Goal: Information Seeking & Learning: Check status

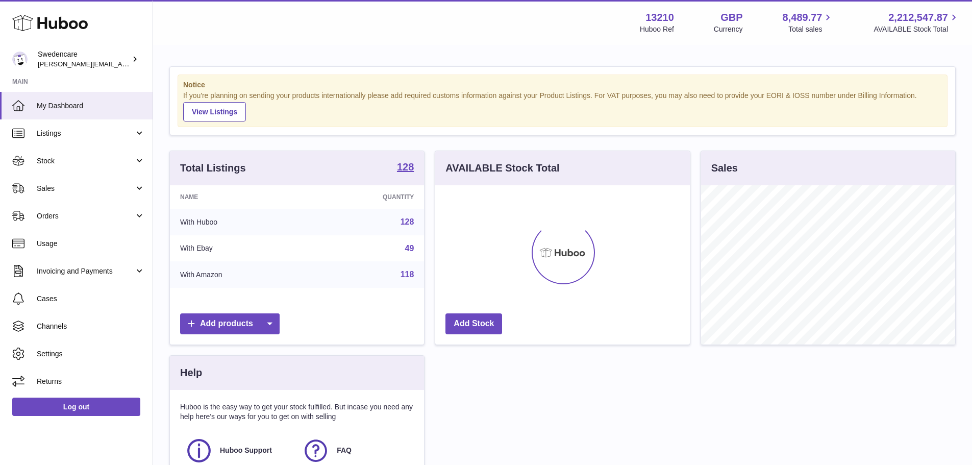
scroll to position [159, 255]
click at [58, 164] on span "Stock" at bounding box center [85, 161] width 97 height 10
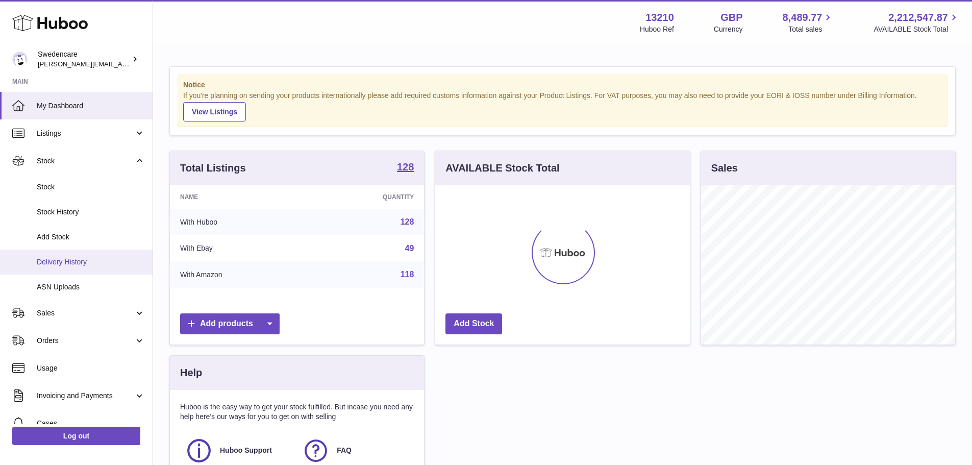
click at [61, 257] on span "Delivery History" at bounding box center [91, 262] width 108 height 10
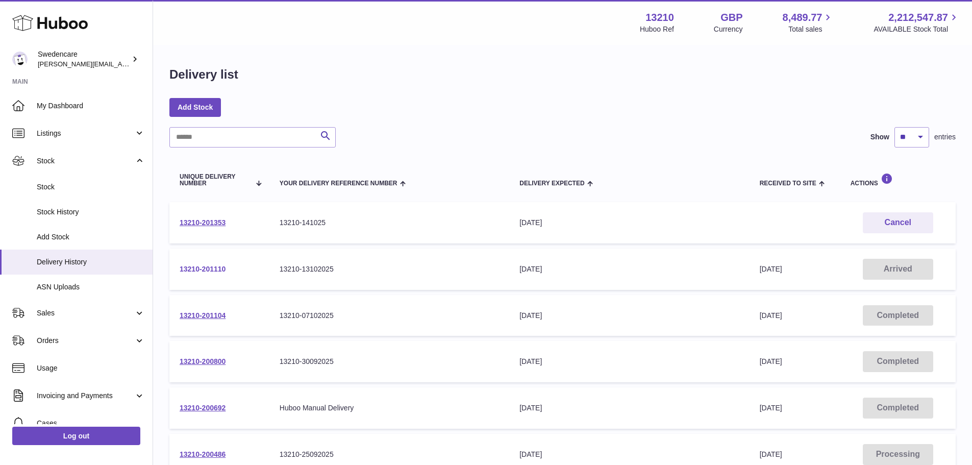
click at [203, 270] on link "13210-201110" at bounding box center [203, 269] width 46 height 8
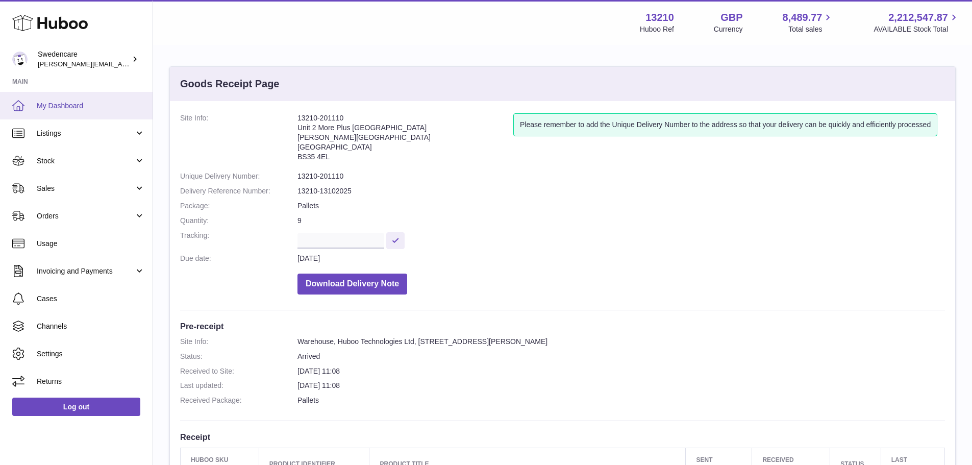
click at [68, 103] on span "My Dashboard" at bounding box center [91, 106] width 108 height 10
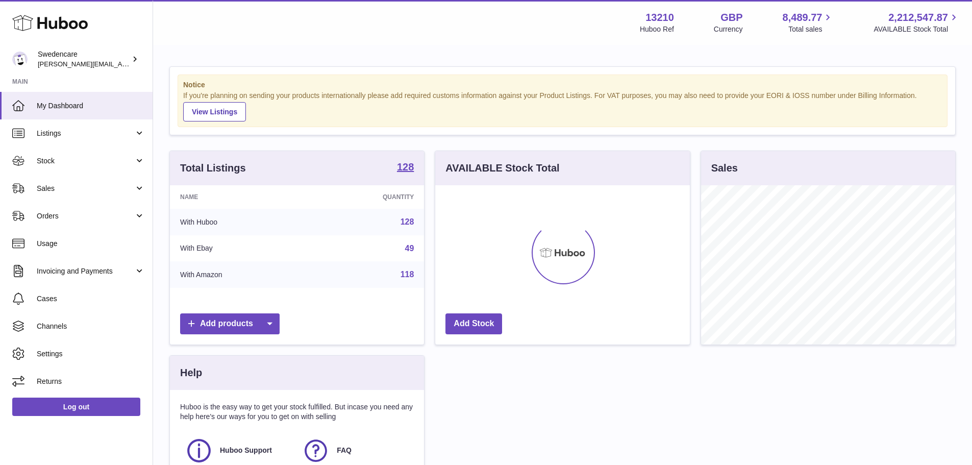
scroll to position [159, 255]
click at [63, 184] on span "Sales" at bounding box center [85, 189] width 97 height 10
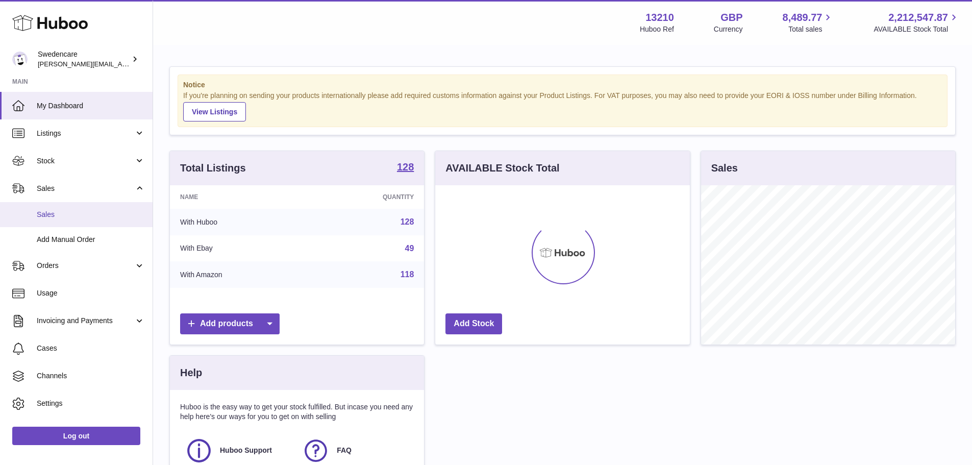
click at [64, 221] on link "Sales" at bounding box center [76, 214] width 153 height 25
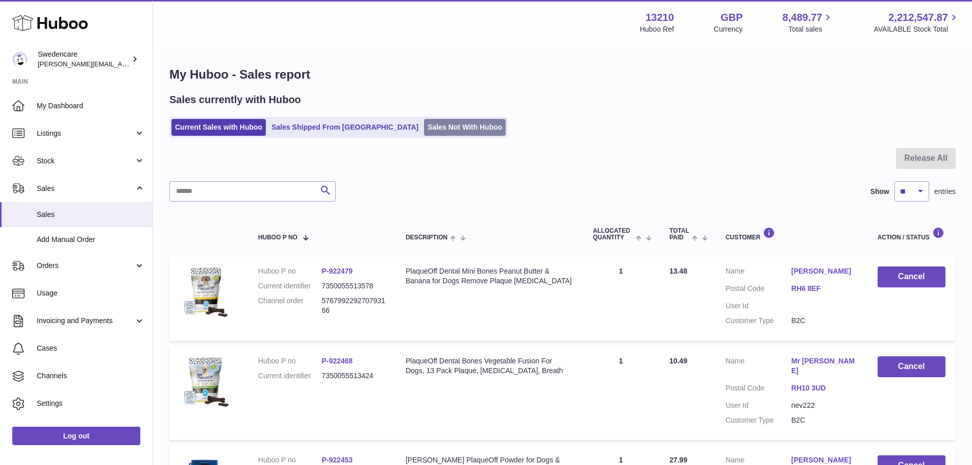
click at [424, 122] on link "Sales Not With Huboo" at bounding box center [465, 127] width 82 height 17
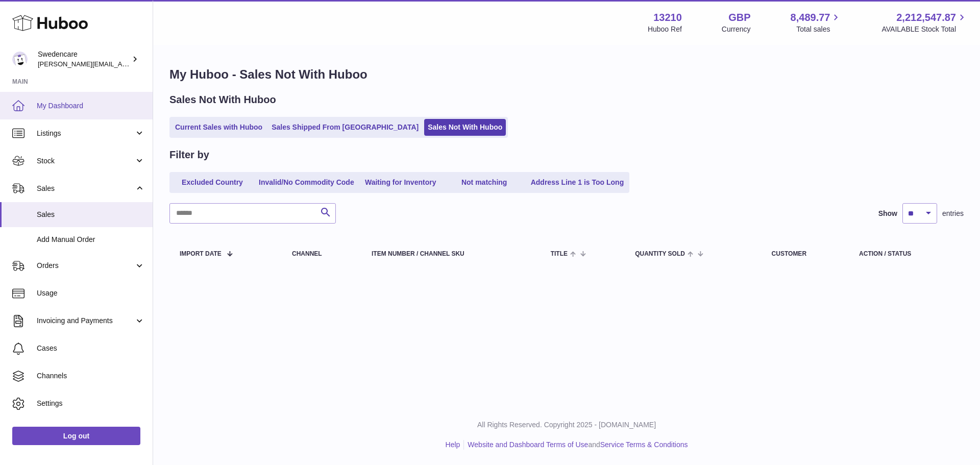
click at [62, 111] on link "My Dashboard" at bounding box center [76, 106] width 153 height 28
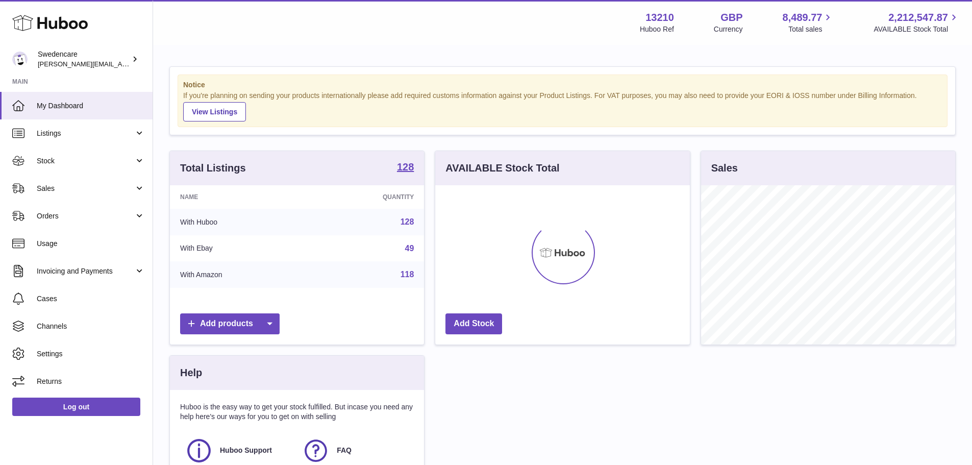
scroll to position [159, 255]
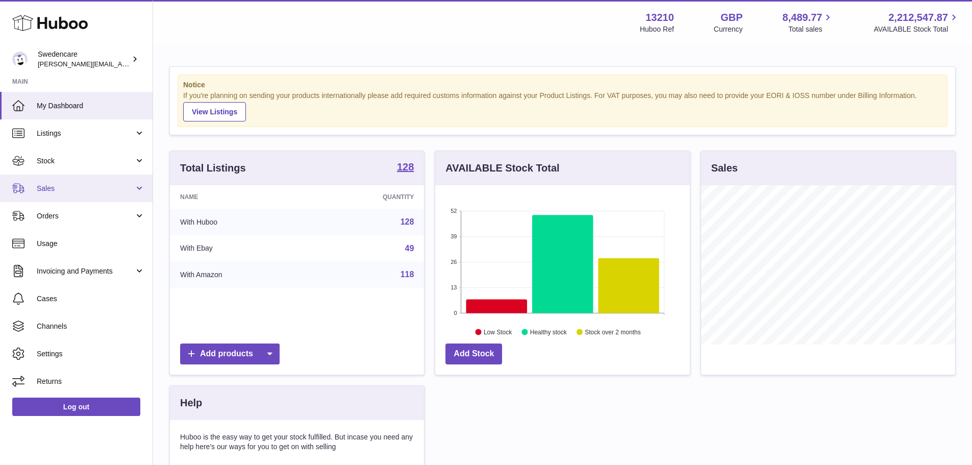
click at [62, 190] on span "Sales" at bounding box center [85, 189] width 97 height 10
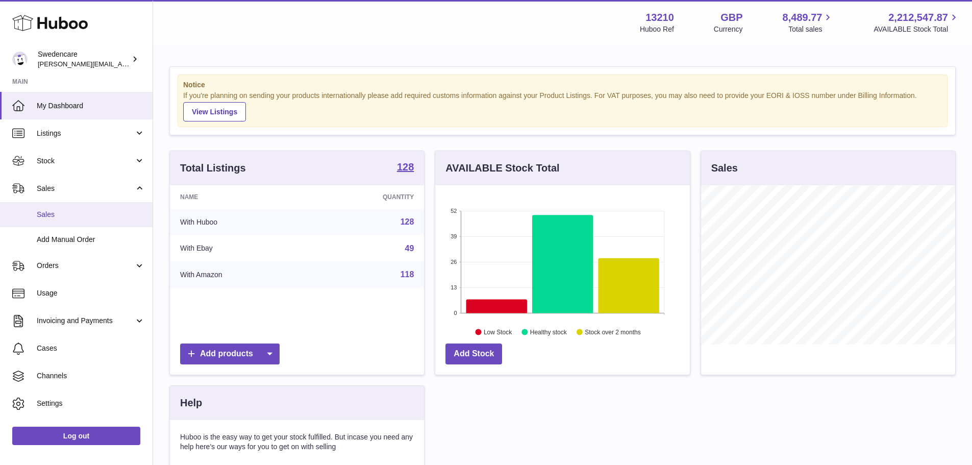
click at [64, 216] on span "Sales" at bounding box center [91, 215] width 108 height 10
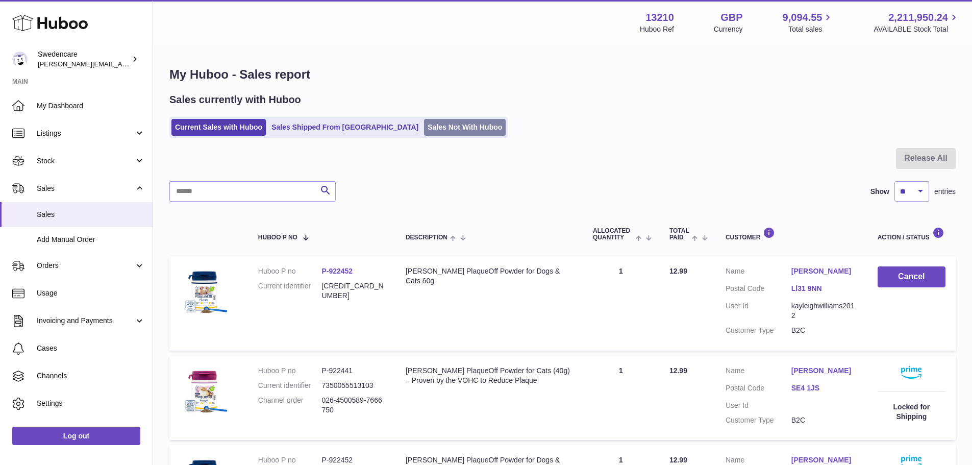
click at [424, 122] on link "Sales Not With Huboo" at bounding box center [465, 127] width 82 height 17
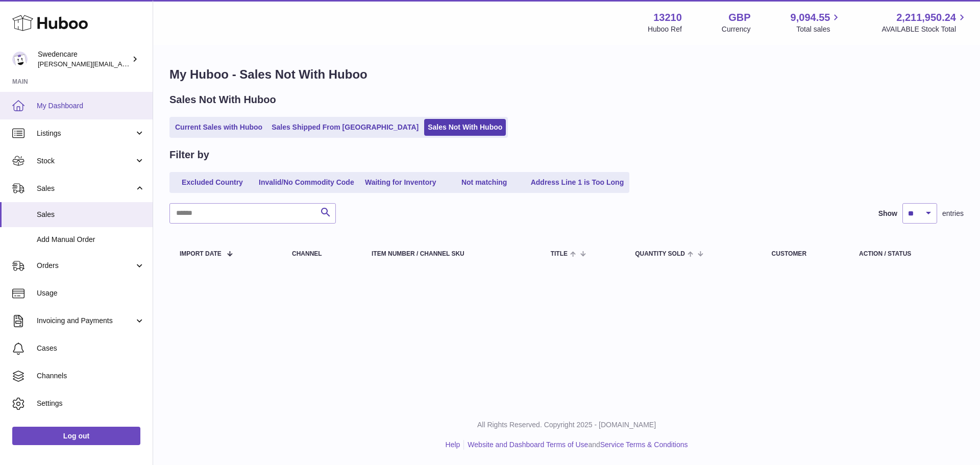
click at [66, 107] on span "My Dashboard" at bounding box center [91, 106] width 108 height 10
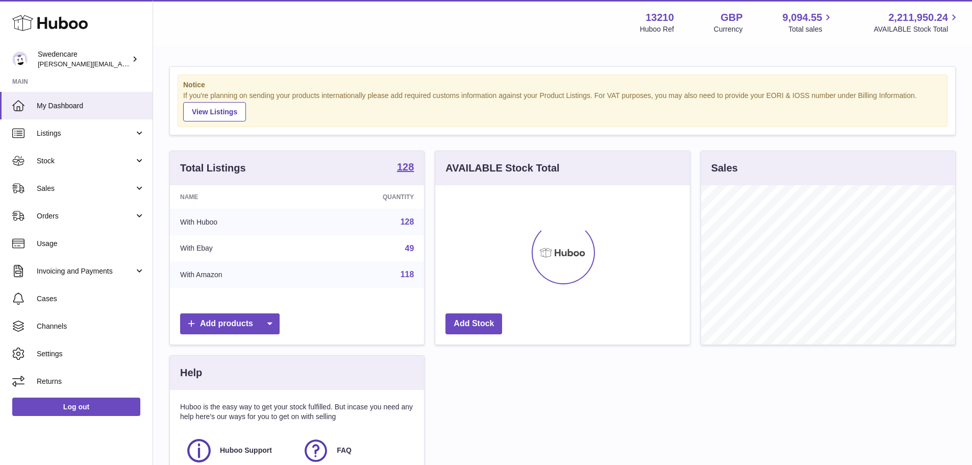
scroll to position [159, 255]
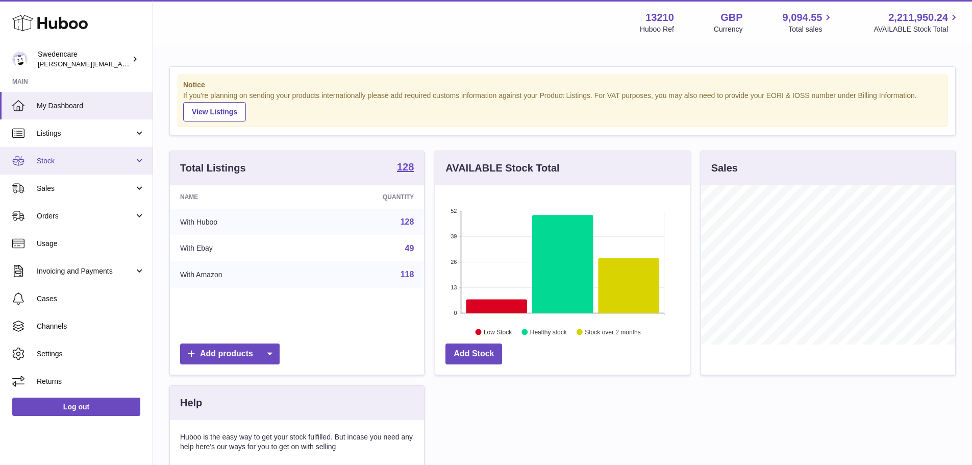
click at [54, 169] on link "Stock" at bounding box center [76, 161] width 153 height 28
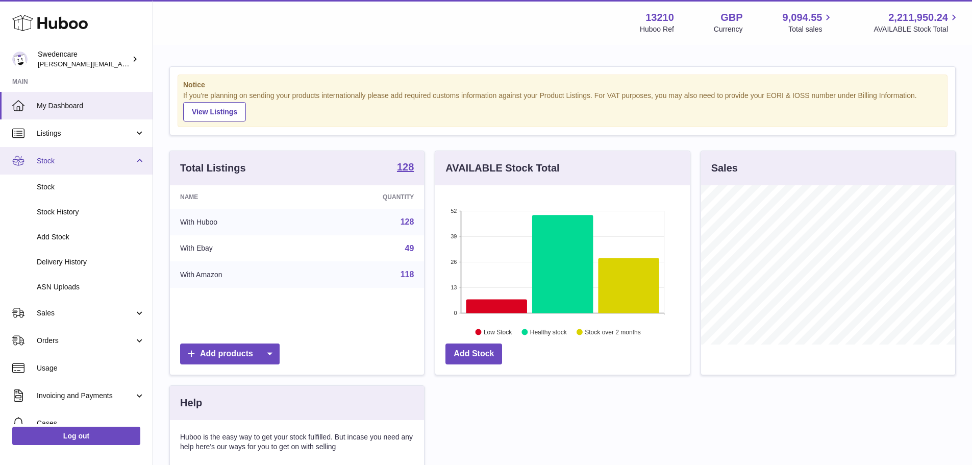
click at [53, 162] on span "Stock" at bounding box center [85, 161] width 97 height 10
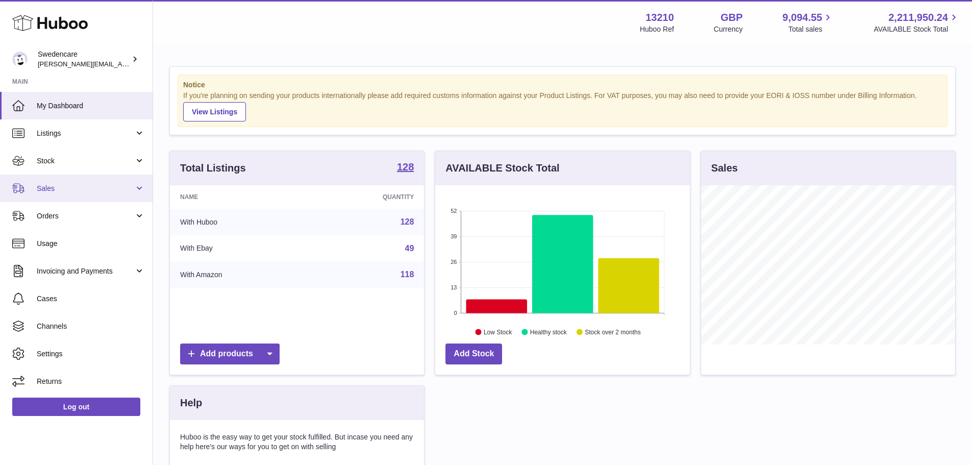
click at [58, 192] on span "Sales" at bounding box center [85, 189] width 97 height 10
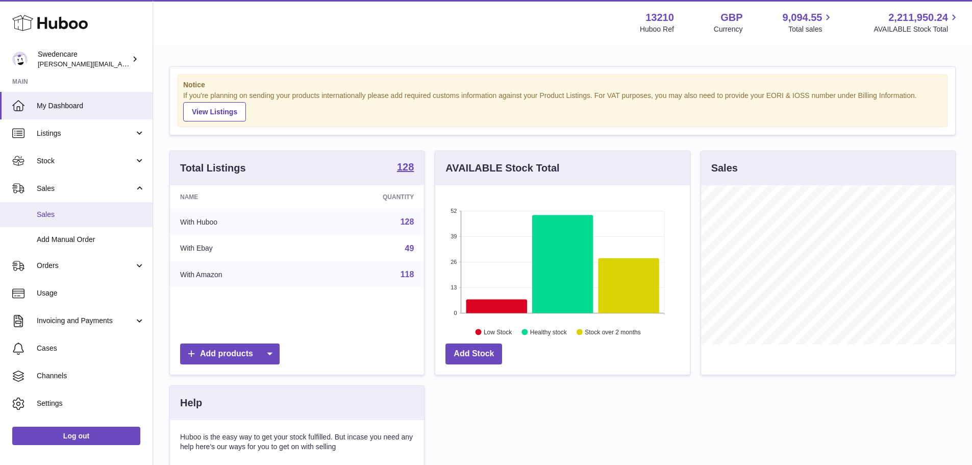
click at [58, 221] on link "Sales" at bounding box center [76, 214] width 153 height 25
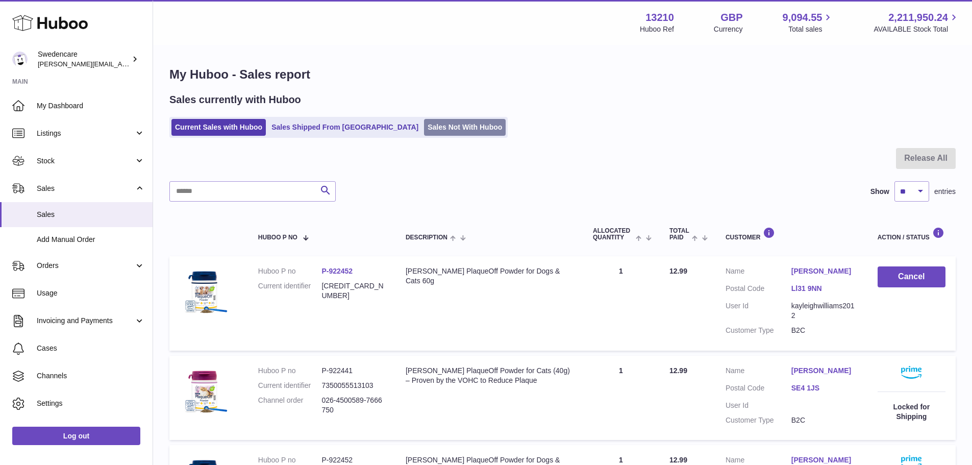
click at [424, 126] on link "Sales Not With Huboo" at bounding box center [465, 127] width 82 height 17
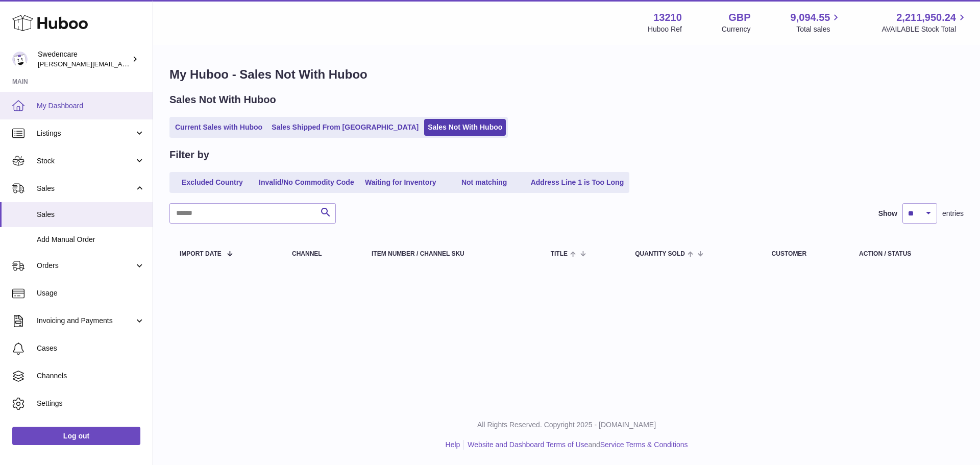
click at [38, 112] on link "My Dashboard" at bounding box center [76, 106] width 153 height 28
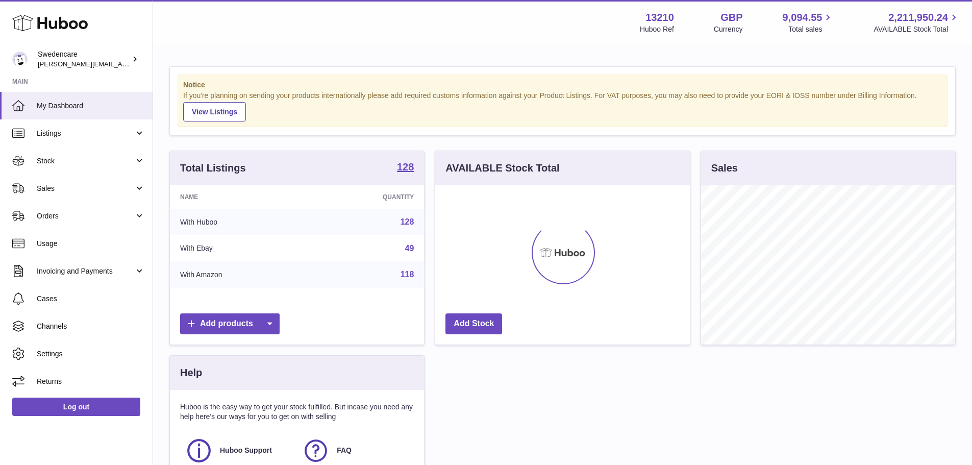
scroll to position [159, 255]
click at [65, 210] on link "Orders" at bounding box center [76, 216] width 153 height 28
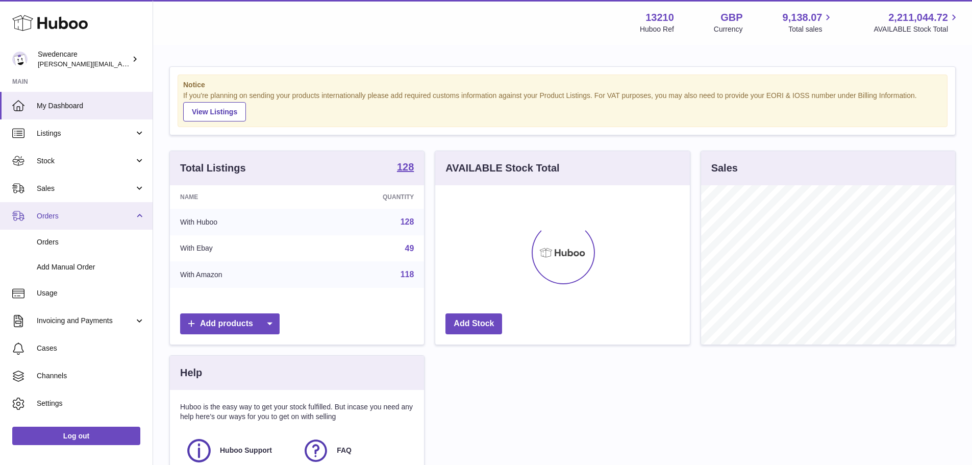
click at [68, 210] on link "Orders" at bounding box center [76, 216] width 153 height 28
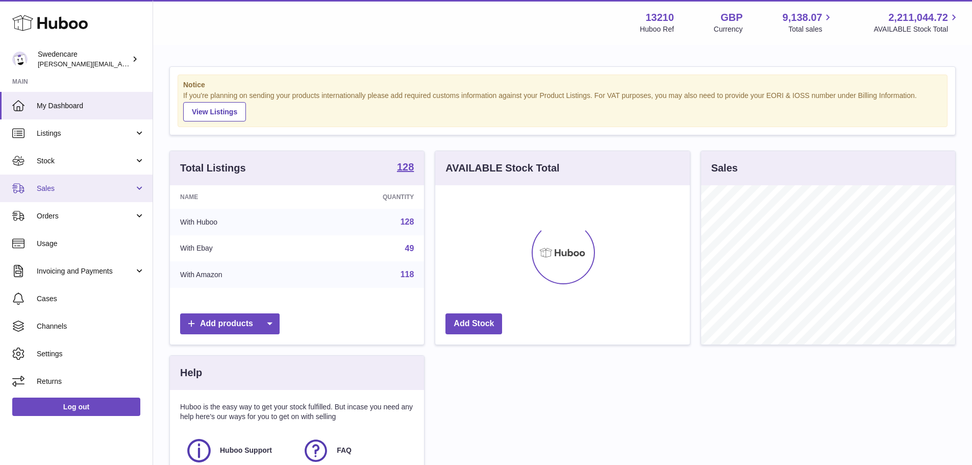
click at [67, 184] on span "Sales" at bounding box center [85, 189] width 97 height 10
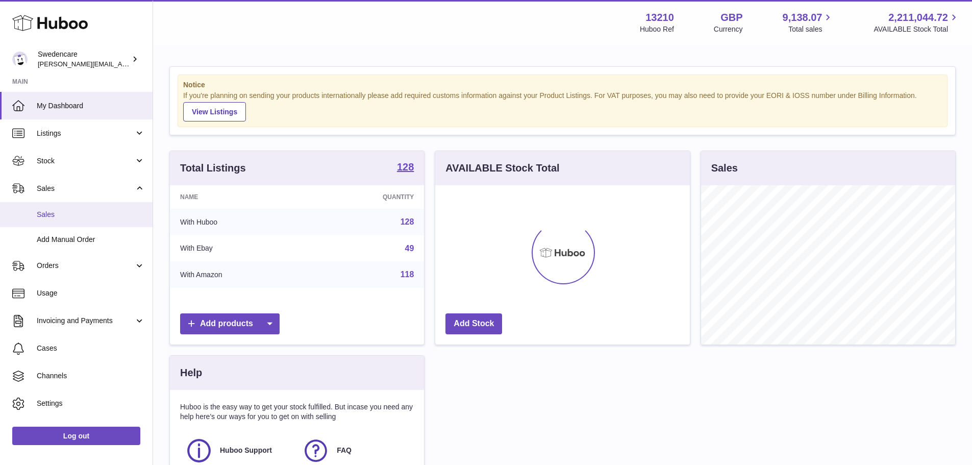
click at [62, 210] on span "Sales" at bounding box center [91, 215] width 108 height 10
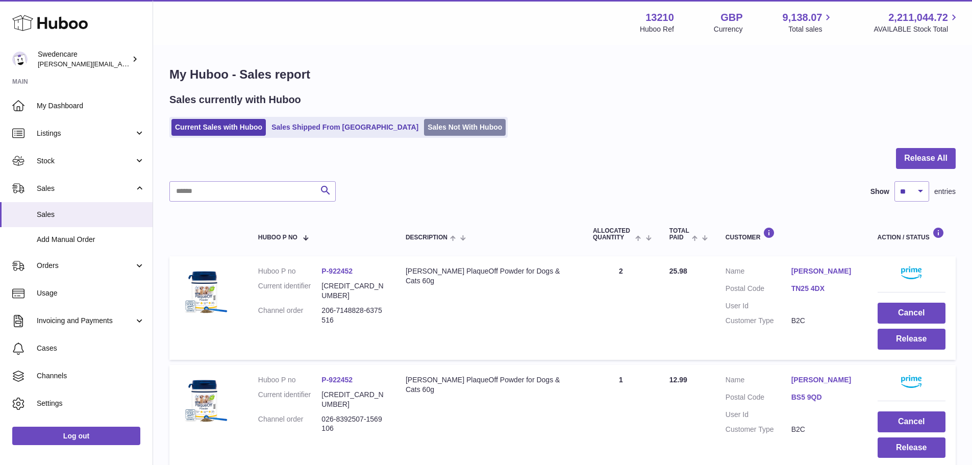
click at [424, 130] on link "Sales Not With Huboo" at bounding box center [465, 127] width 82 height 17
